Goal: Task Accomplishment & Management: Manage account settings

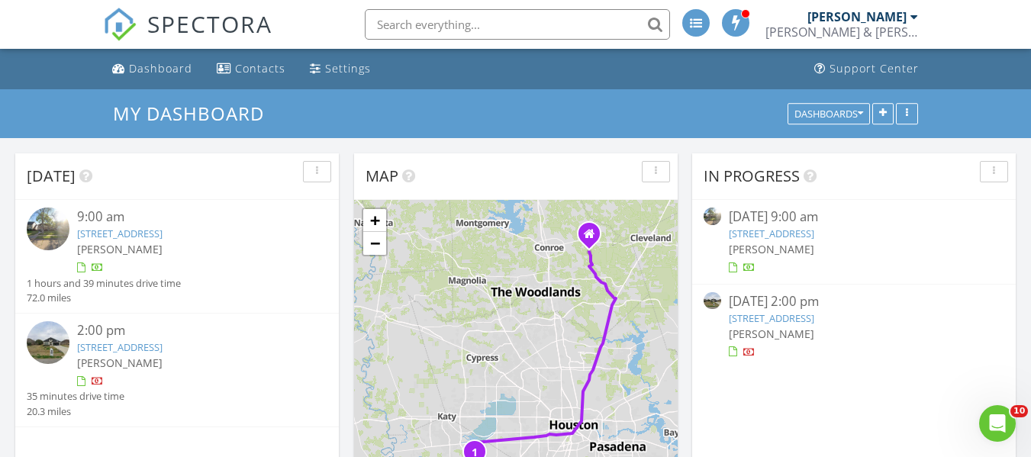
scroll to position [1260, 1054]
click at [163, 230] on link "1610 Chapelwood Ln, Richmond, TX 77406" at bounding box center [119, 234] width 85 height 14
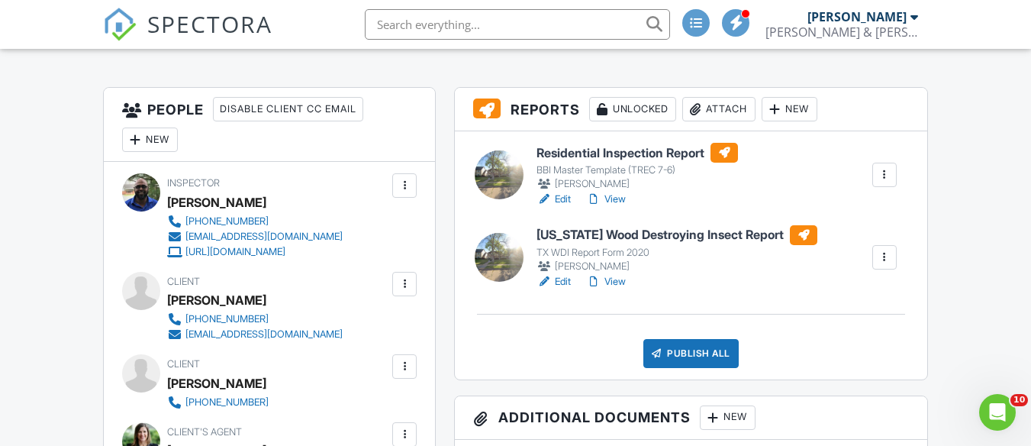
click at [563, 284] on link "Edit" at bounding box center [553, 281] width 34 height 15
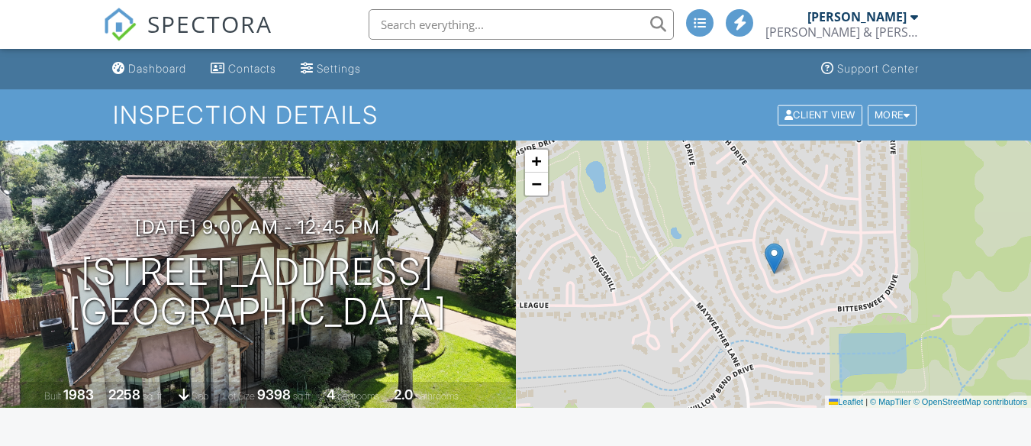
scroll to position [211, 0]
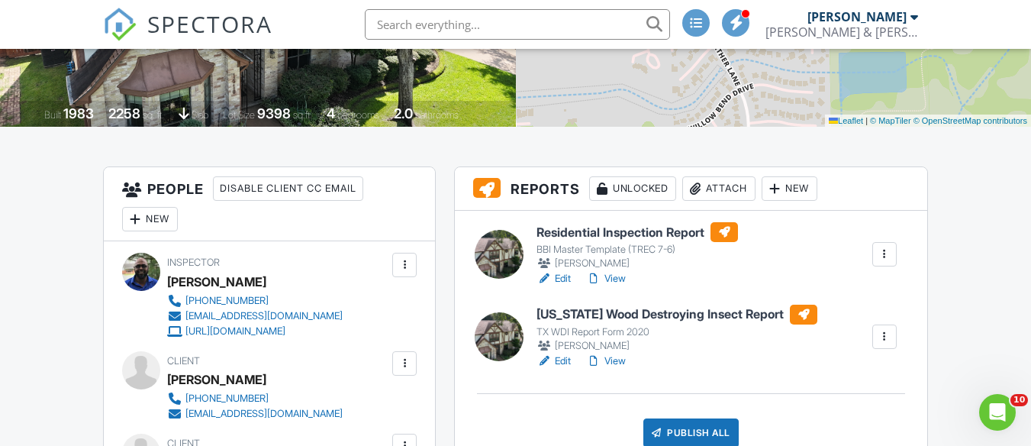
scroll to position [282, 0]
click at [612, 278] on link "View" at bounding box center [606, 277] width 40 height 15
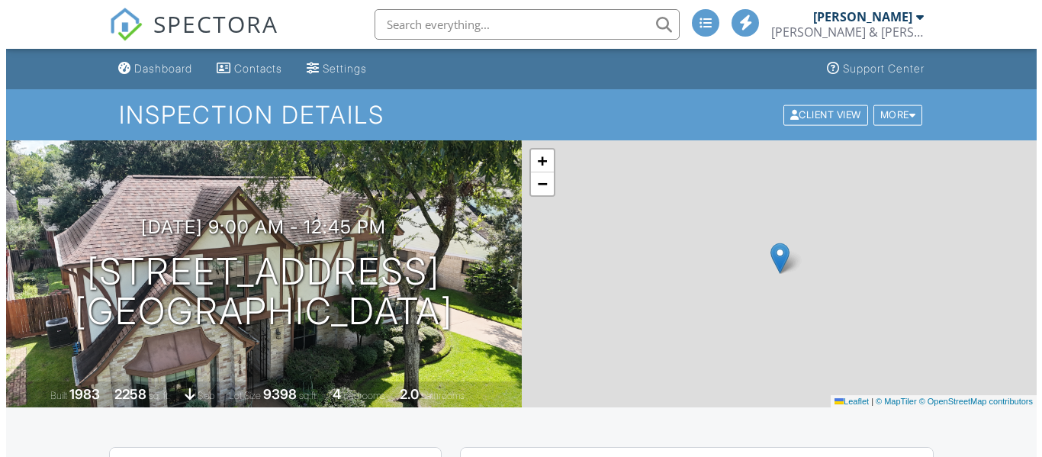
scroll to position [413, 0]
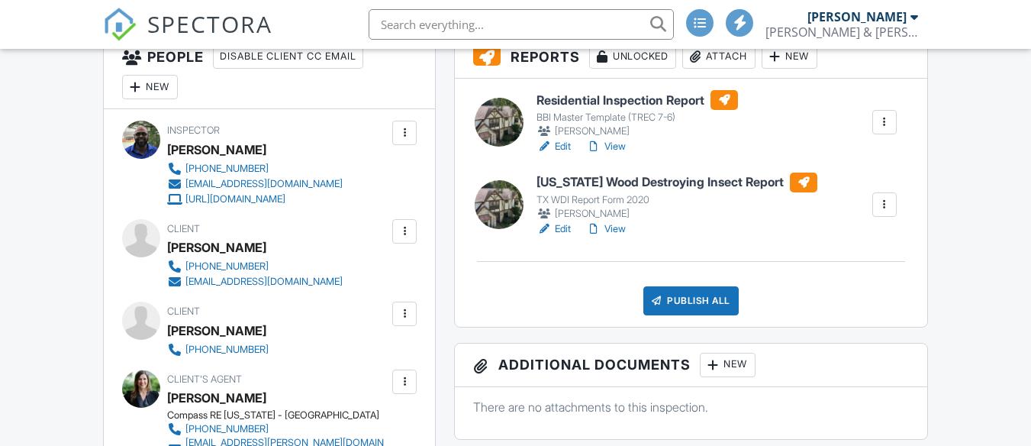
click at [693, 304] on div "Publish All" at bounding box center [690, 300] width 95 height 29
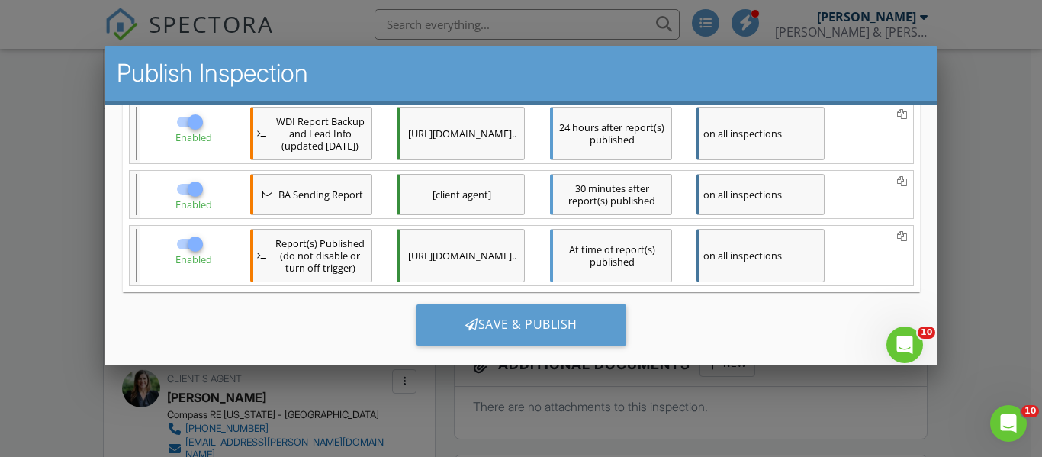
scroll to position [397, 0]
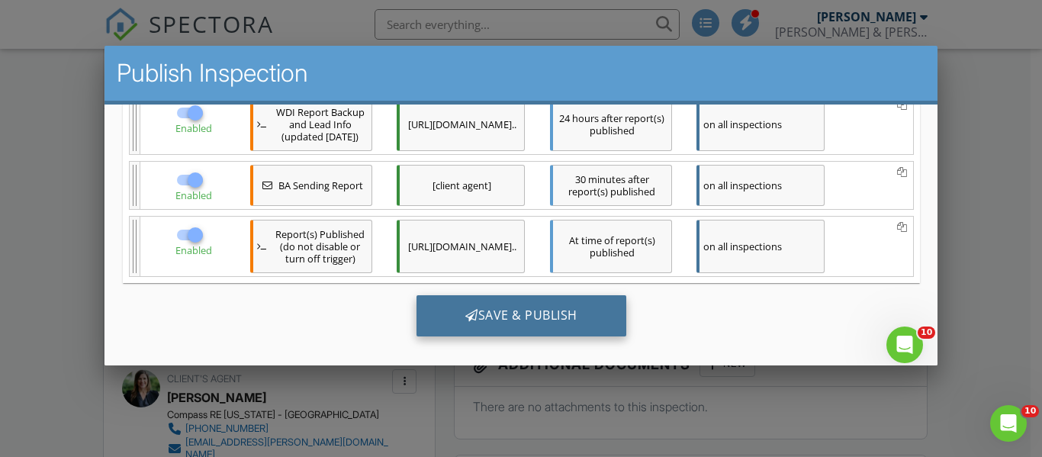
click at [542, 311] on div "Save & Publish" at bounding box center [521, 314] width 210 height 41
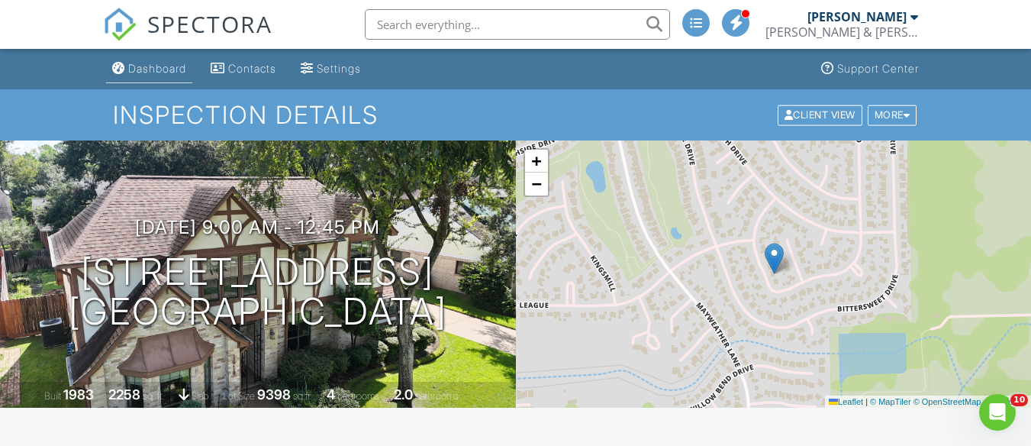
click at [158, 72] on div "Dashboard" at bounding box center [157, 68] width 58 height 13
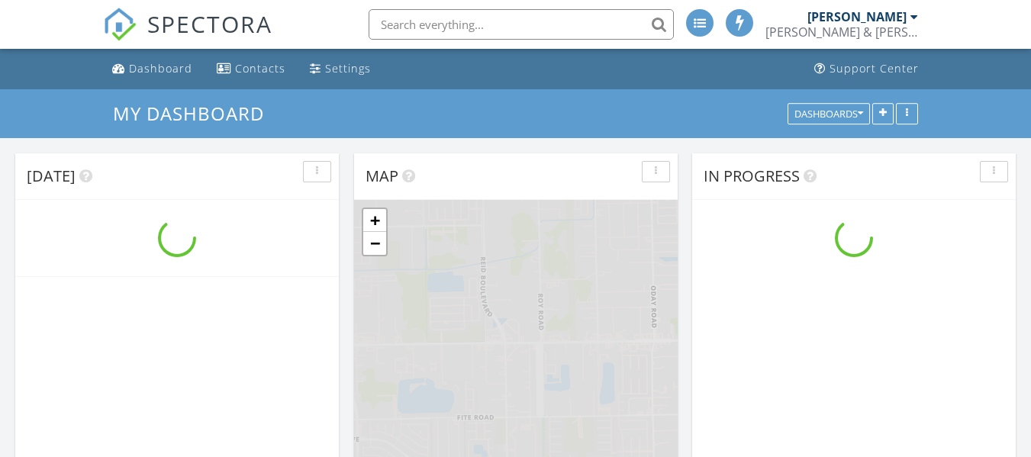
scroll to position [1260, 1054]
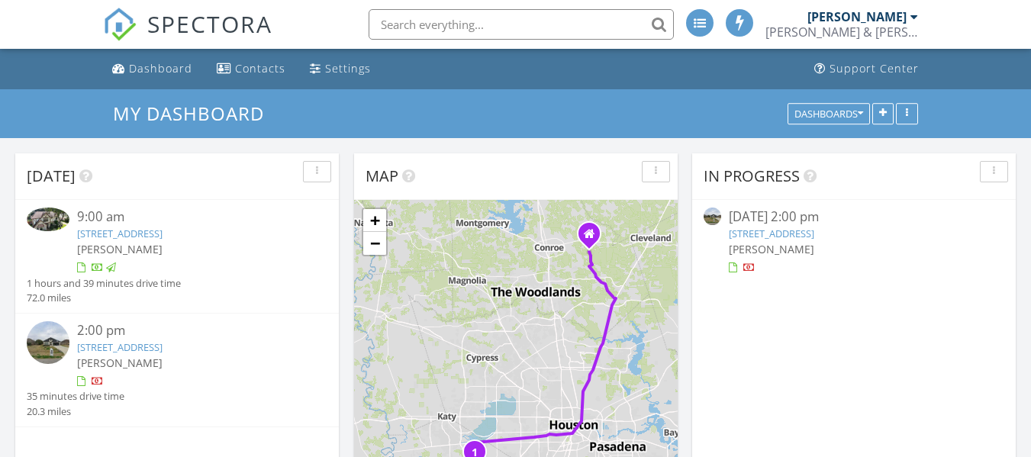
click at [814, 234] on link "9715 Highland Pointe Dr, Needville, TX 77461" at bounding box center [771, 234] width 85 height 14
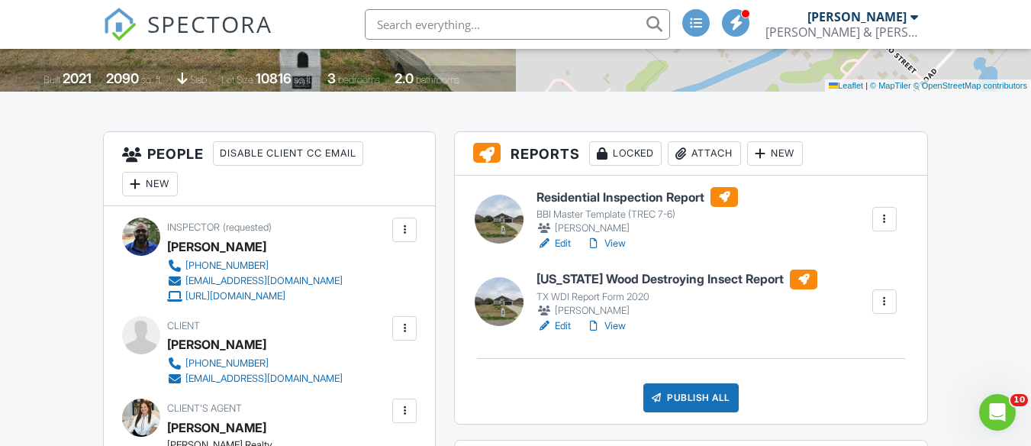
scroll to position [320, 0]
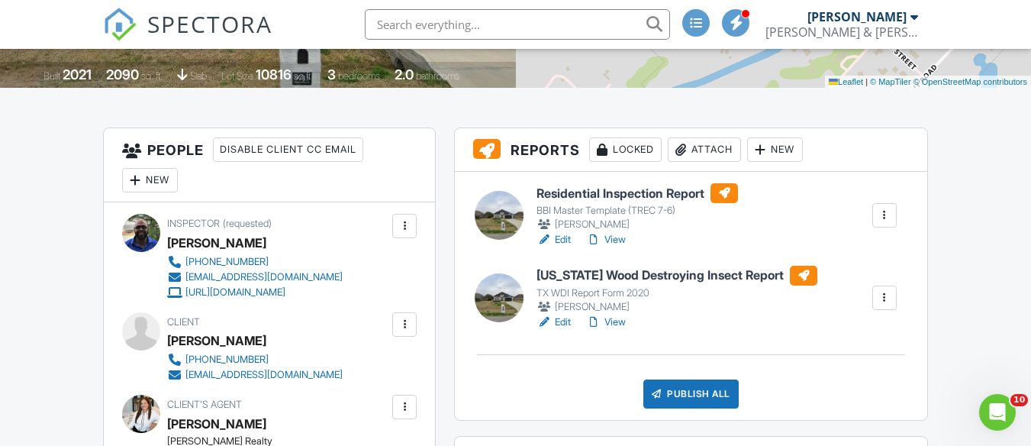
click at [568, 319] on link "Edit" at bounding box center [553, 321] width 34 height 15
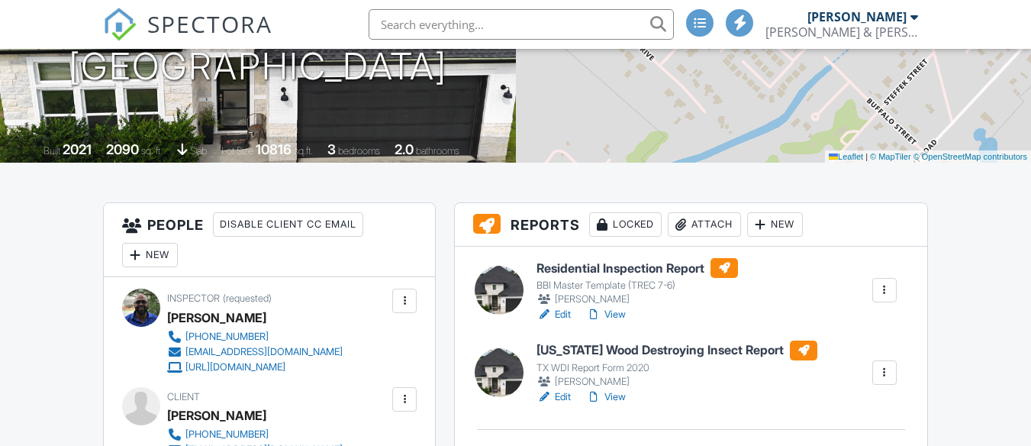
scroll to position [250, 0]
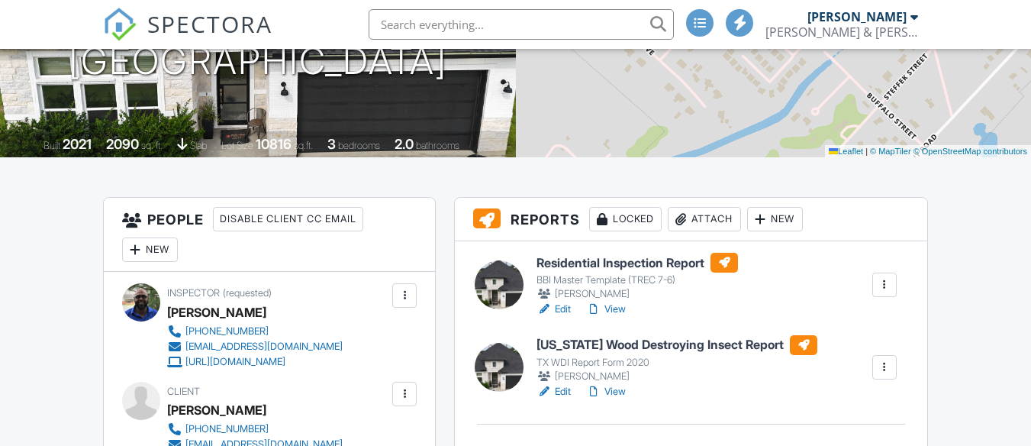
click at [563, 307] on link "Edit" at bounding box center [553, 308] width 34 height 15
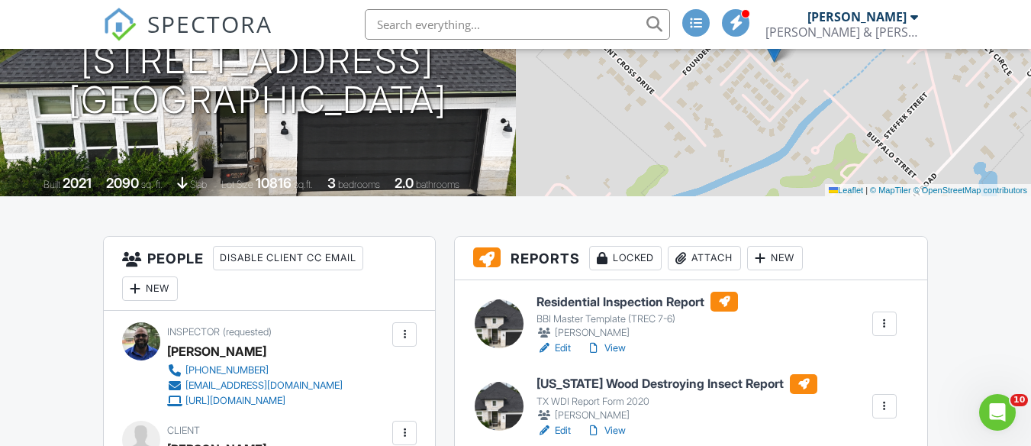
scroll to position [213, 0]
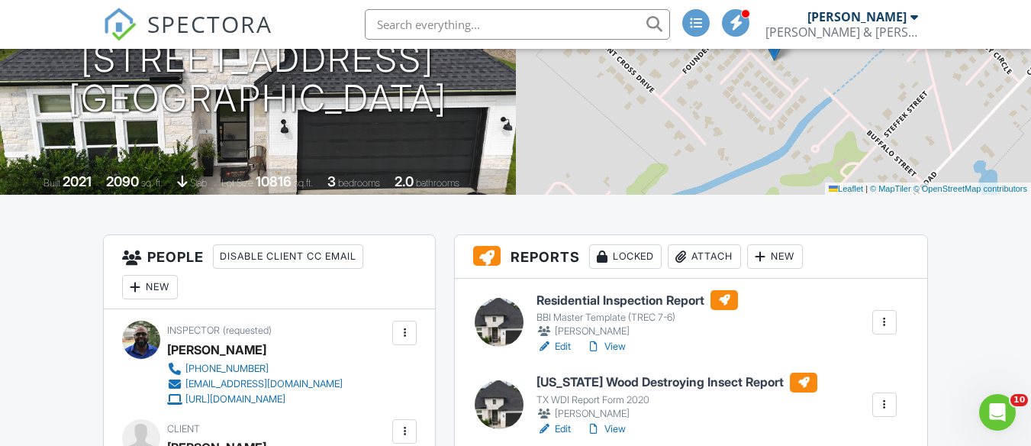
click at [616, 344] on link "View" at bounding box center [606, 346] width 40 height 15
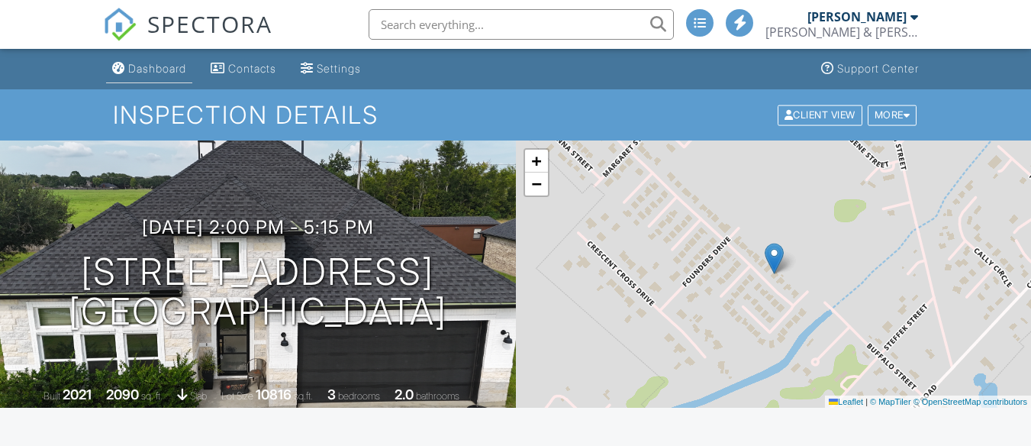
click at [162, 67] on div "Dashboard" at bounding box center [157, 68] width 58 height 13
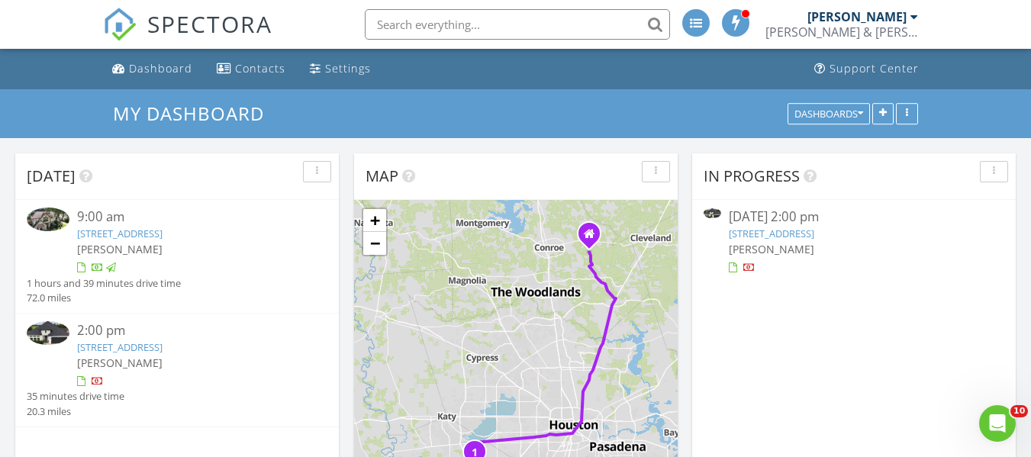
click at [814, 233] on link "[STREET_ADDRESS]" at bounding box center [771, 234] width 85 height 14
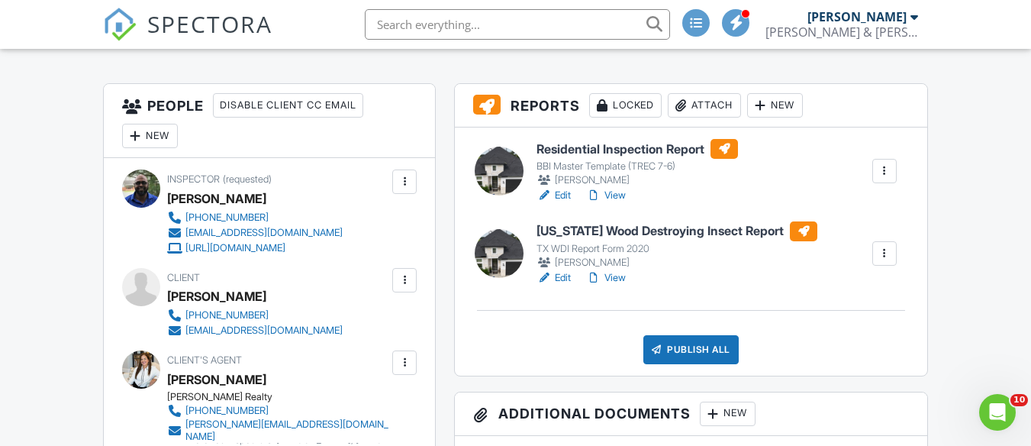
click at [566, 193] on link "Edit" at bounding box center [553, 195] width 34 height 15
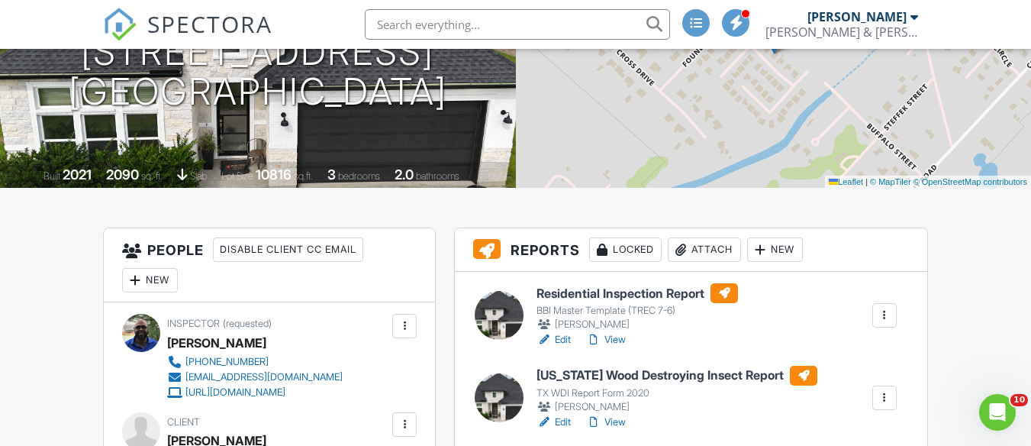
click at [620, 336] on link "View" at bounding box center [606, 339] width 40 height 15
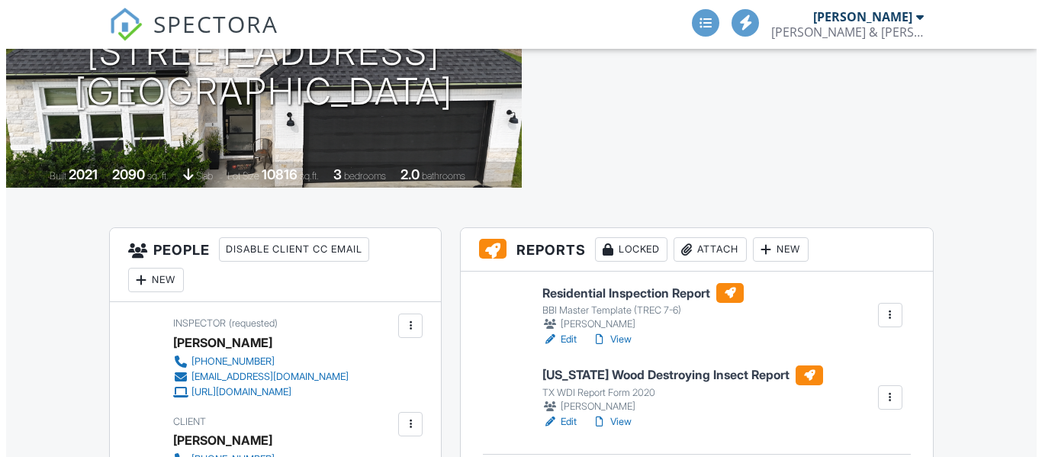
scroll to position [491, 0]
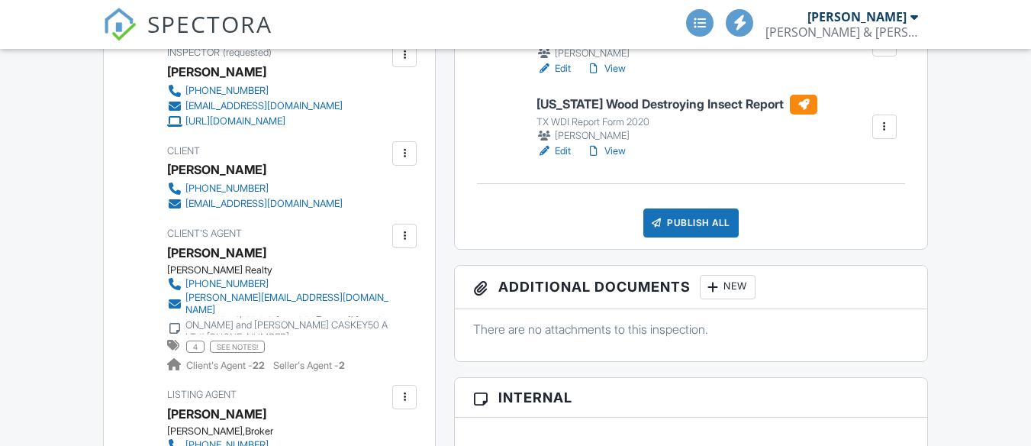
click at [706, 233] on div "Publish All" at bounding box center [690, 222] width 95 height 29
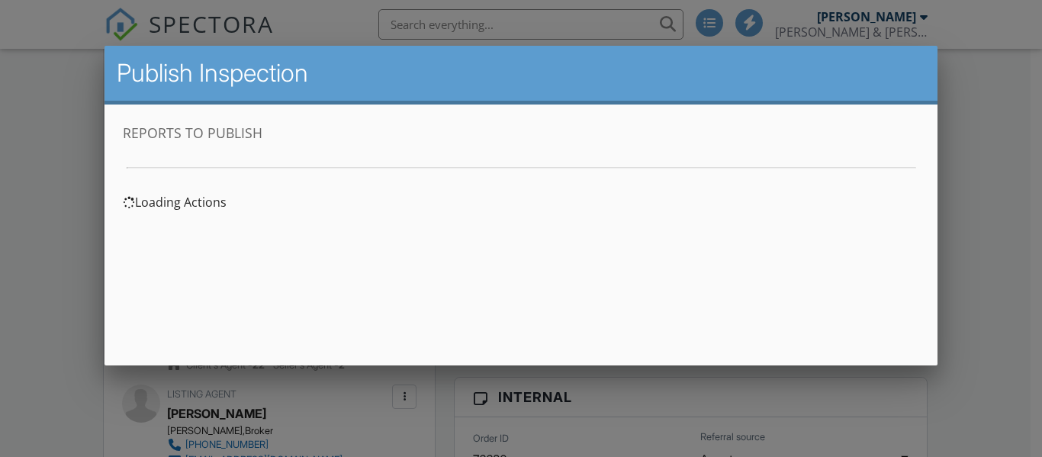
scroll to position [0, 0]
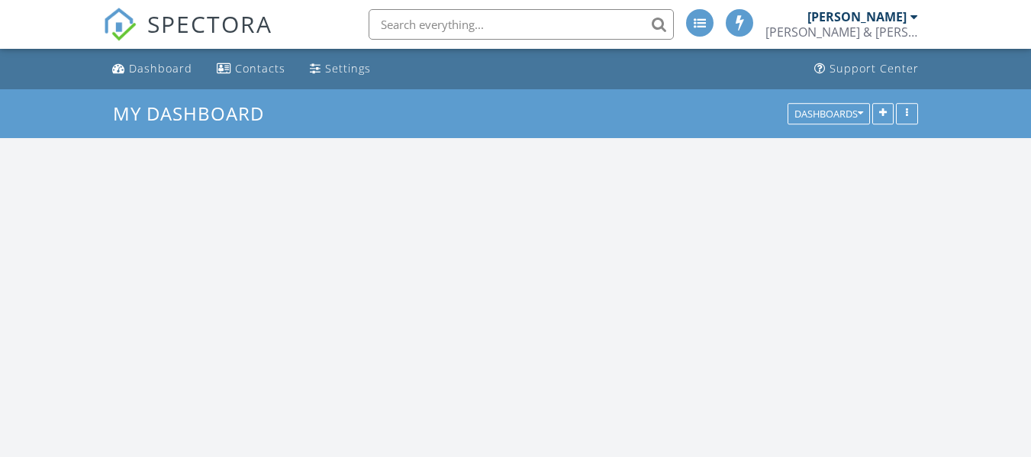
scroll to position [1260, 1054]
